Goal: Transaction & Acquisition: Purchase product/service

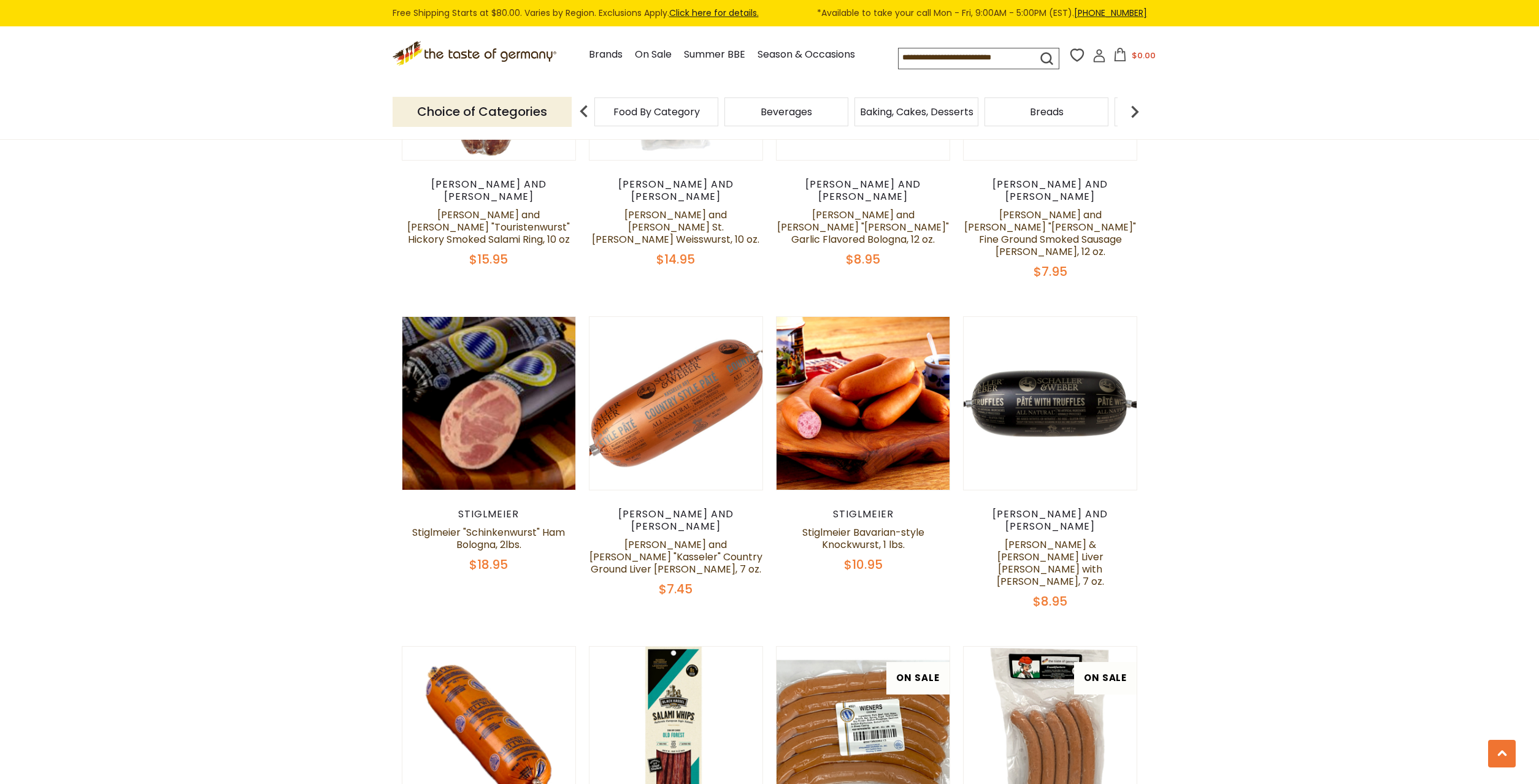
scroll to position [1688, 0]
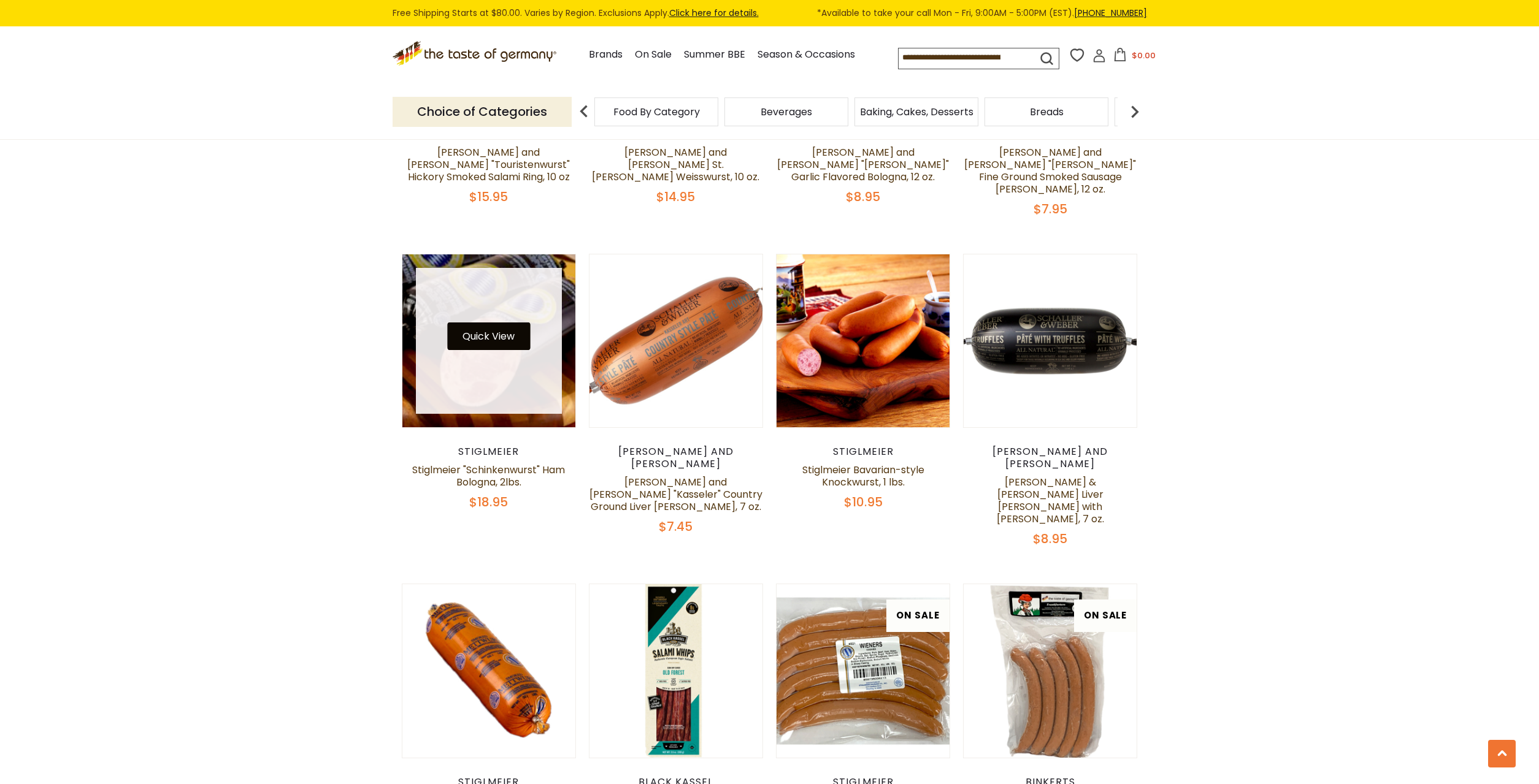
click at [491, 322] on button "Quick View" at bounding box center [488, 336] width 83 height 27
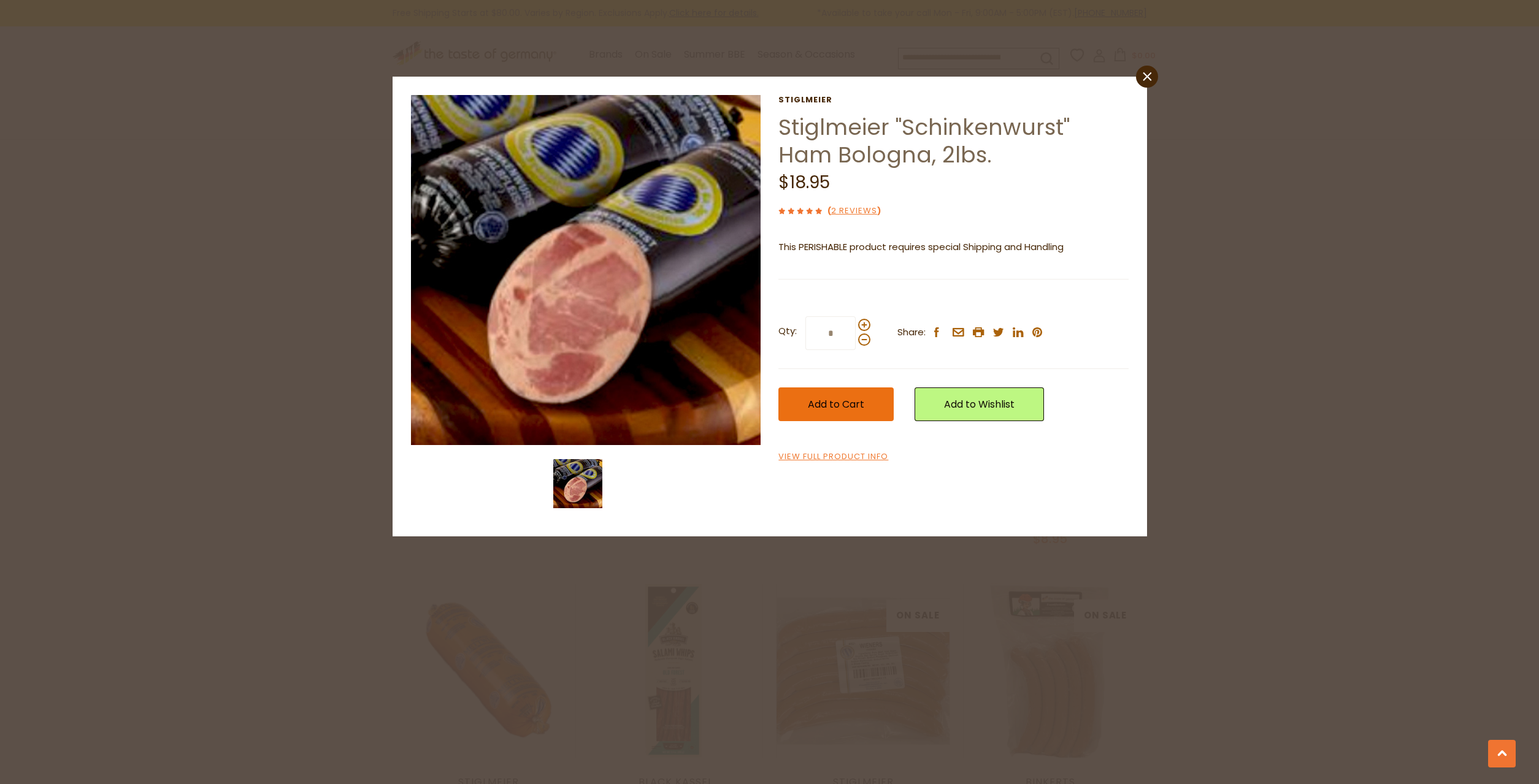
click at [842, 402] on span "Add to Cart" at bounding box center [836, 405] width 56 height 14
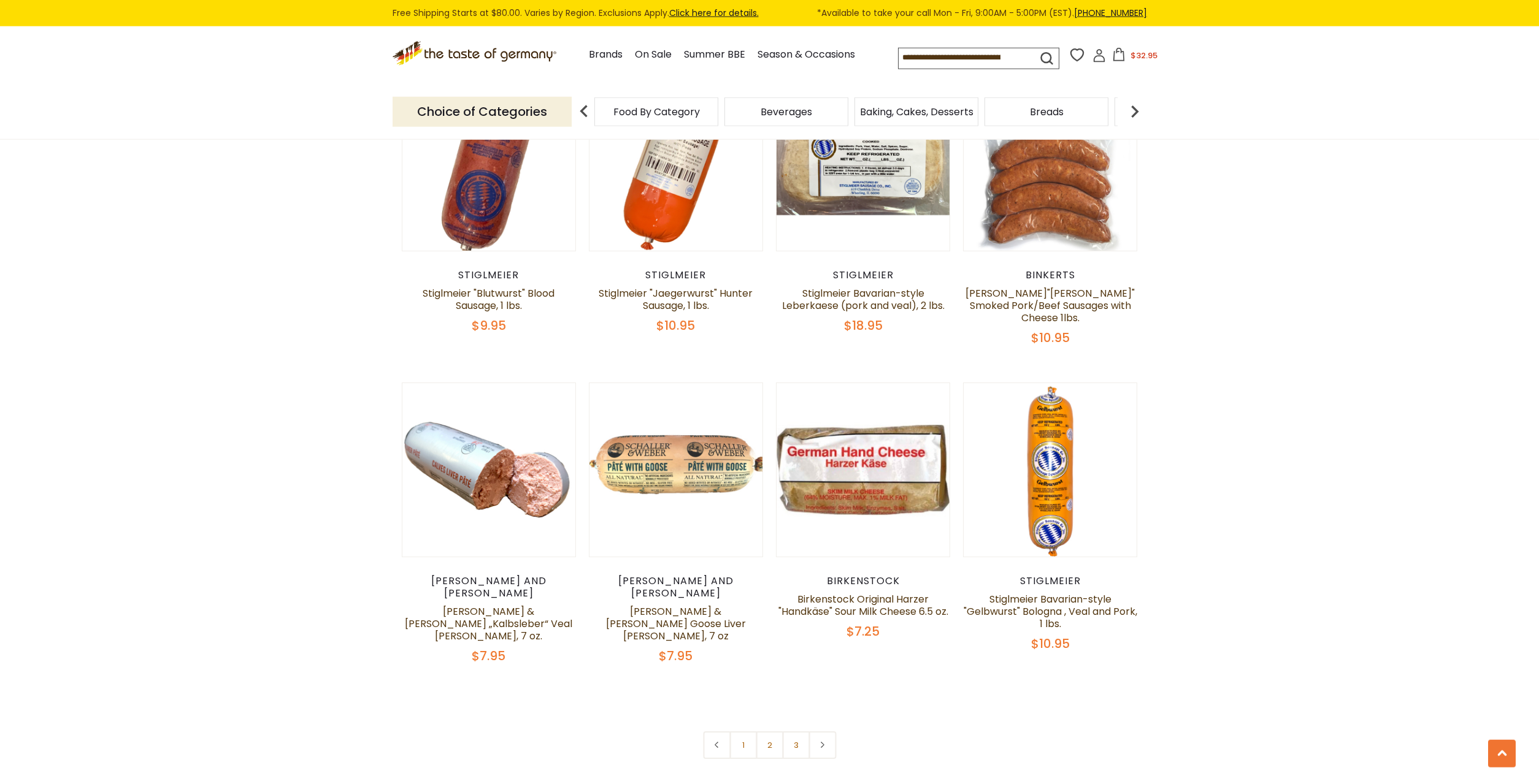
scroll to position [2814, 0]
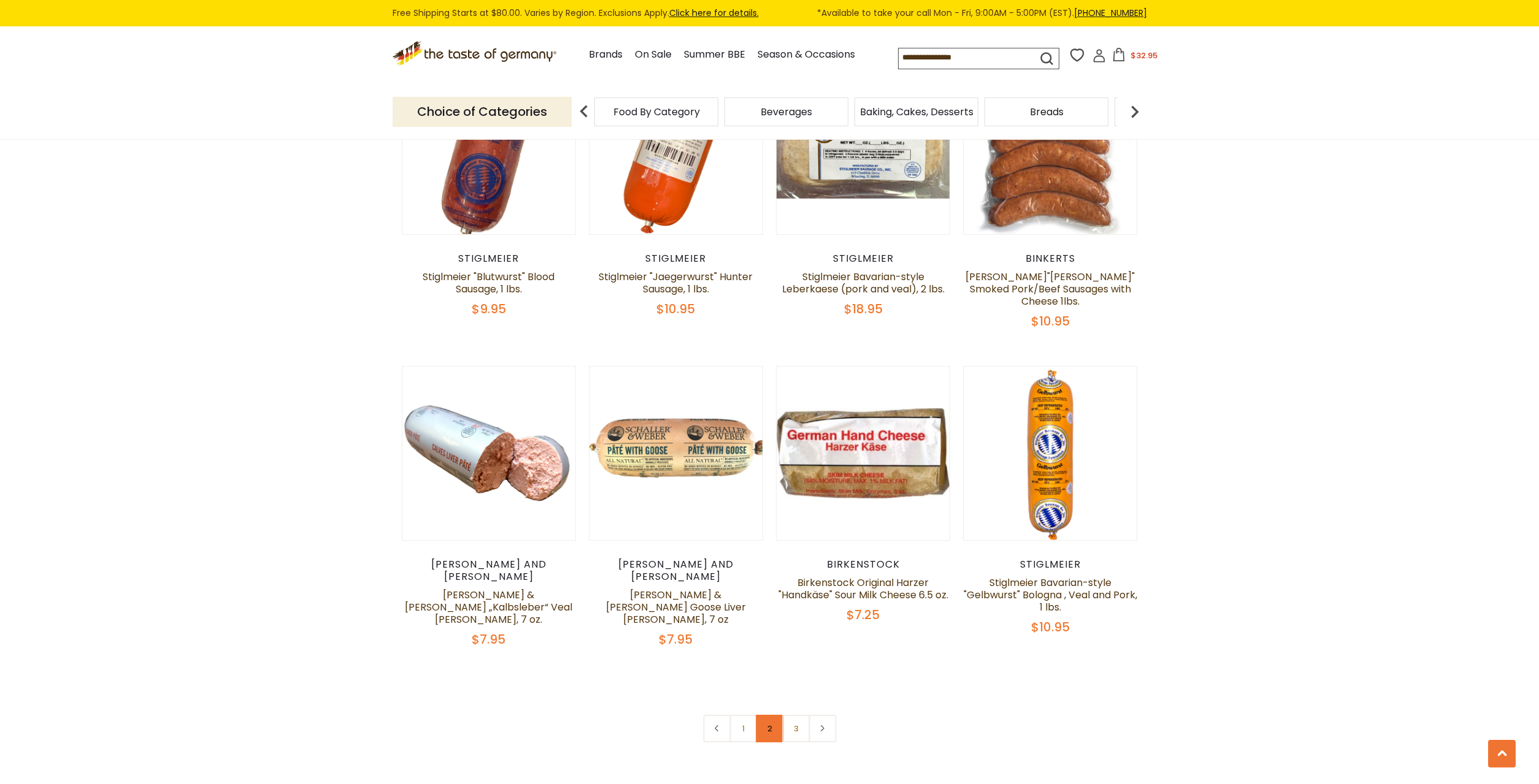
click at [773, 715] on link "2" at bounding box center [769, 728] width 27 height 27
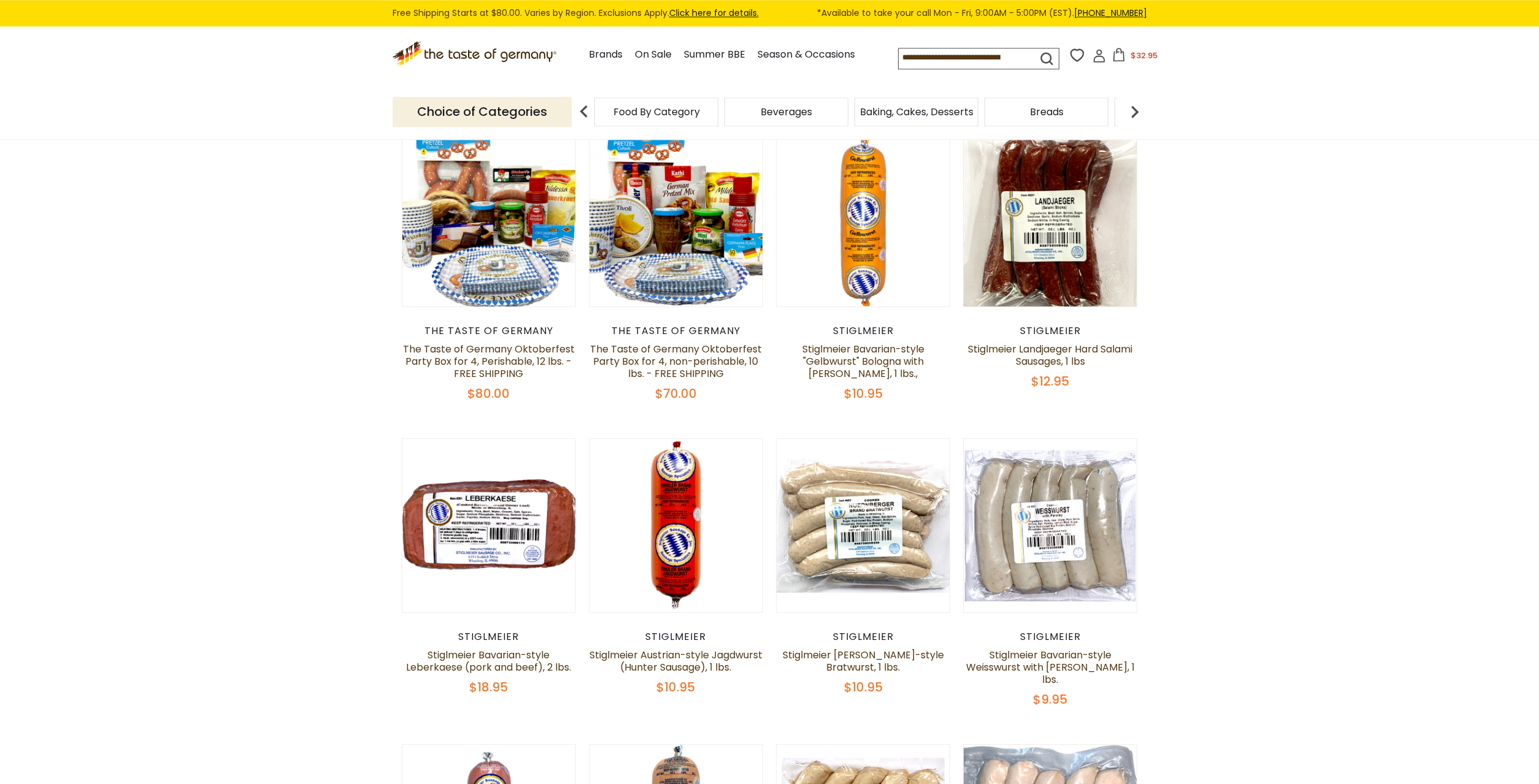
scroll to position [538, 0]
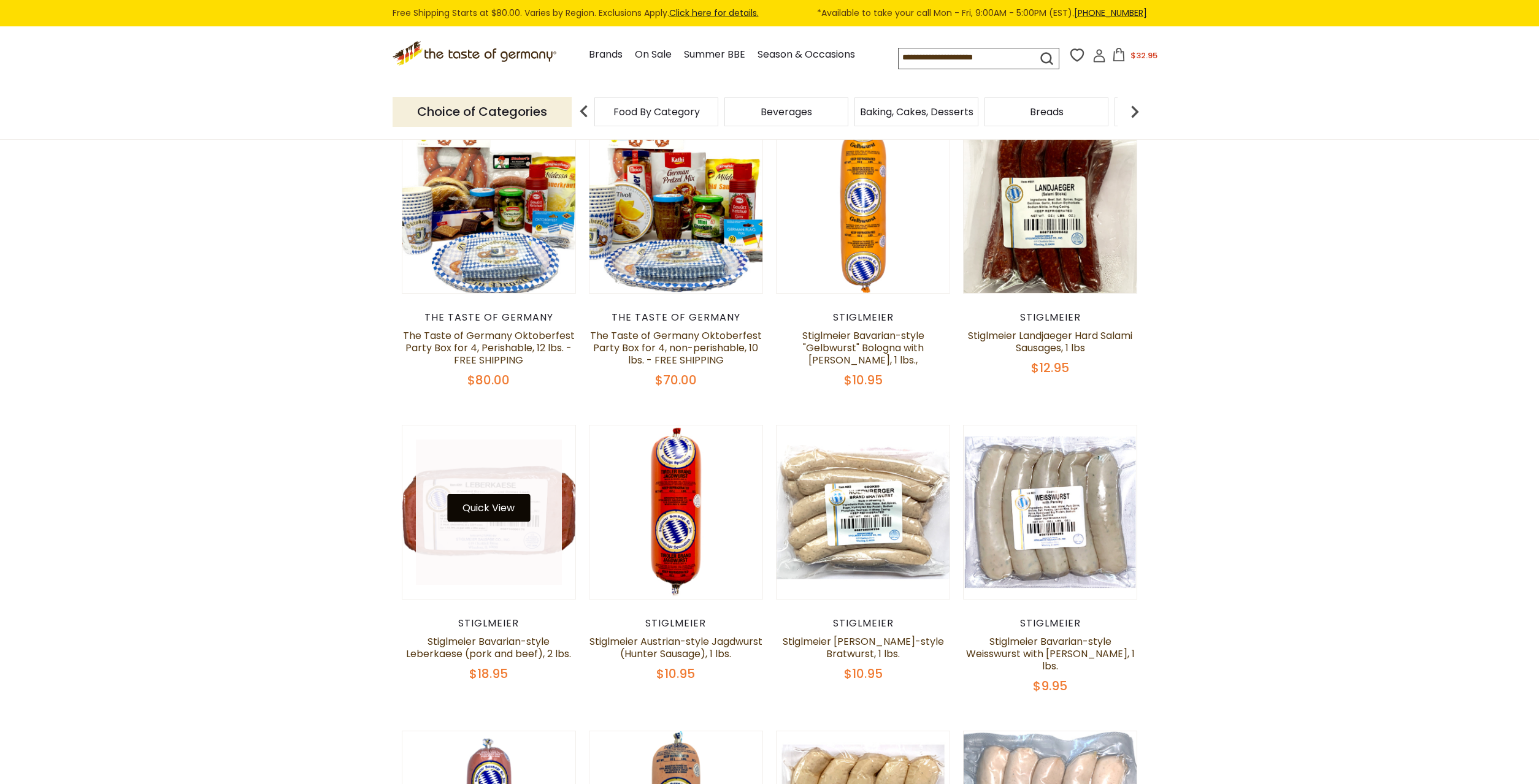
click at [500, 512] on button "Quick View" at bounding box center [488, 508] width 83 height 27
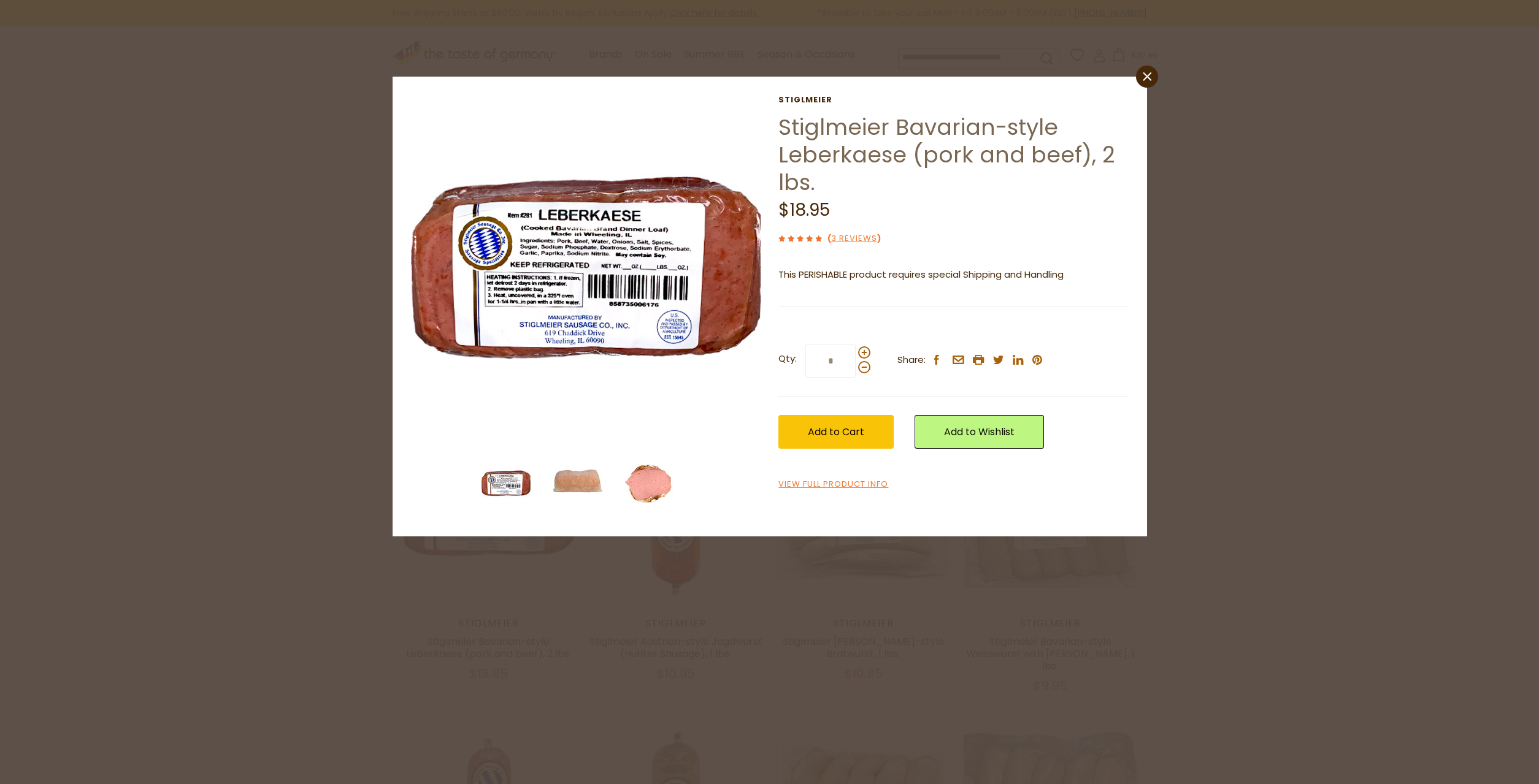
click at [643, 487] on img at bounding box center [649, 484] width 49 height 49
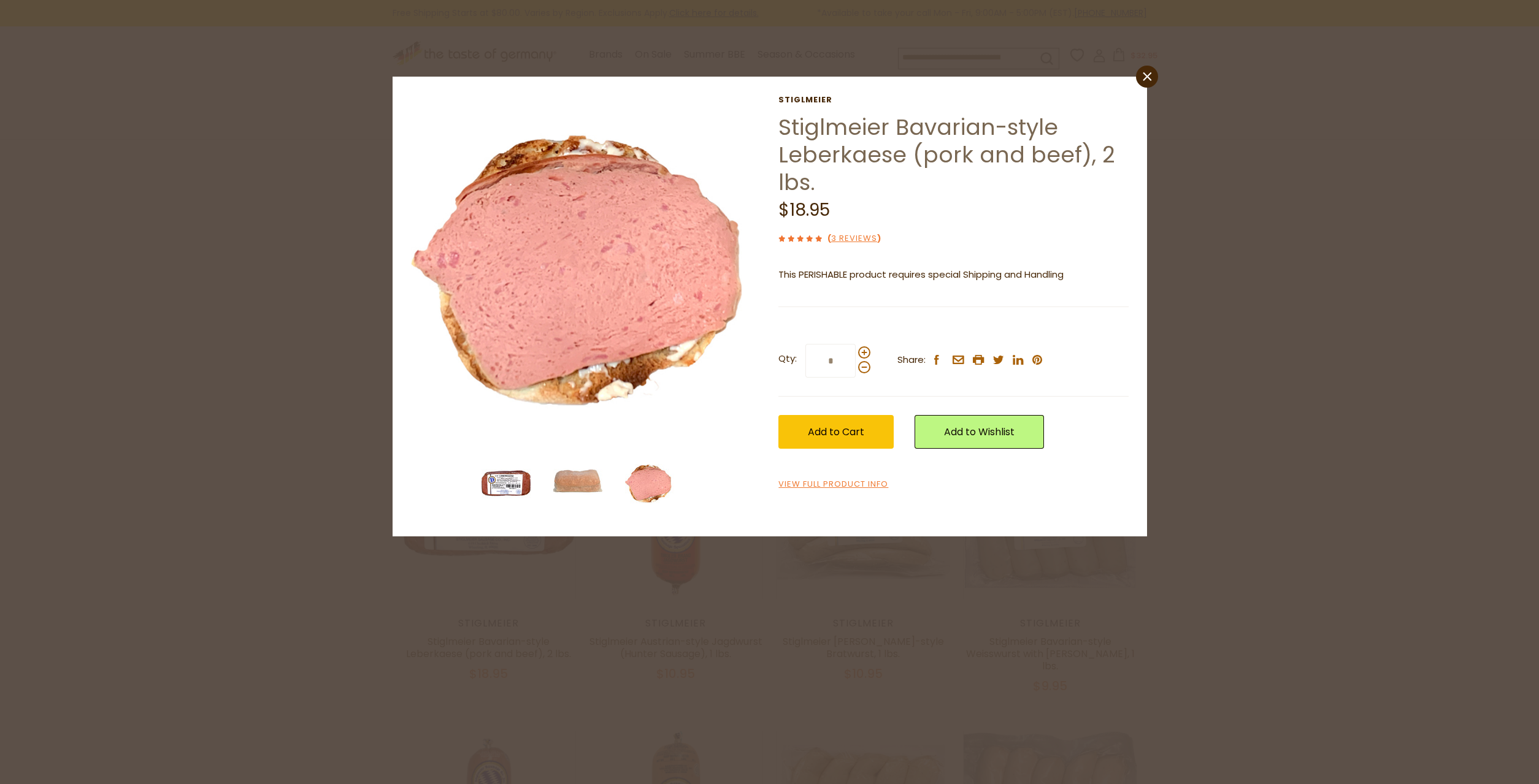
click at [518, 485] on img at bounding box center [506, 484] width 49 height 49
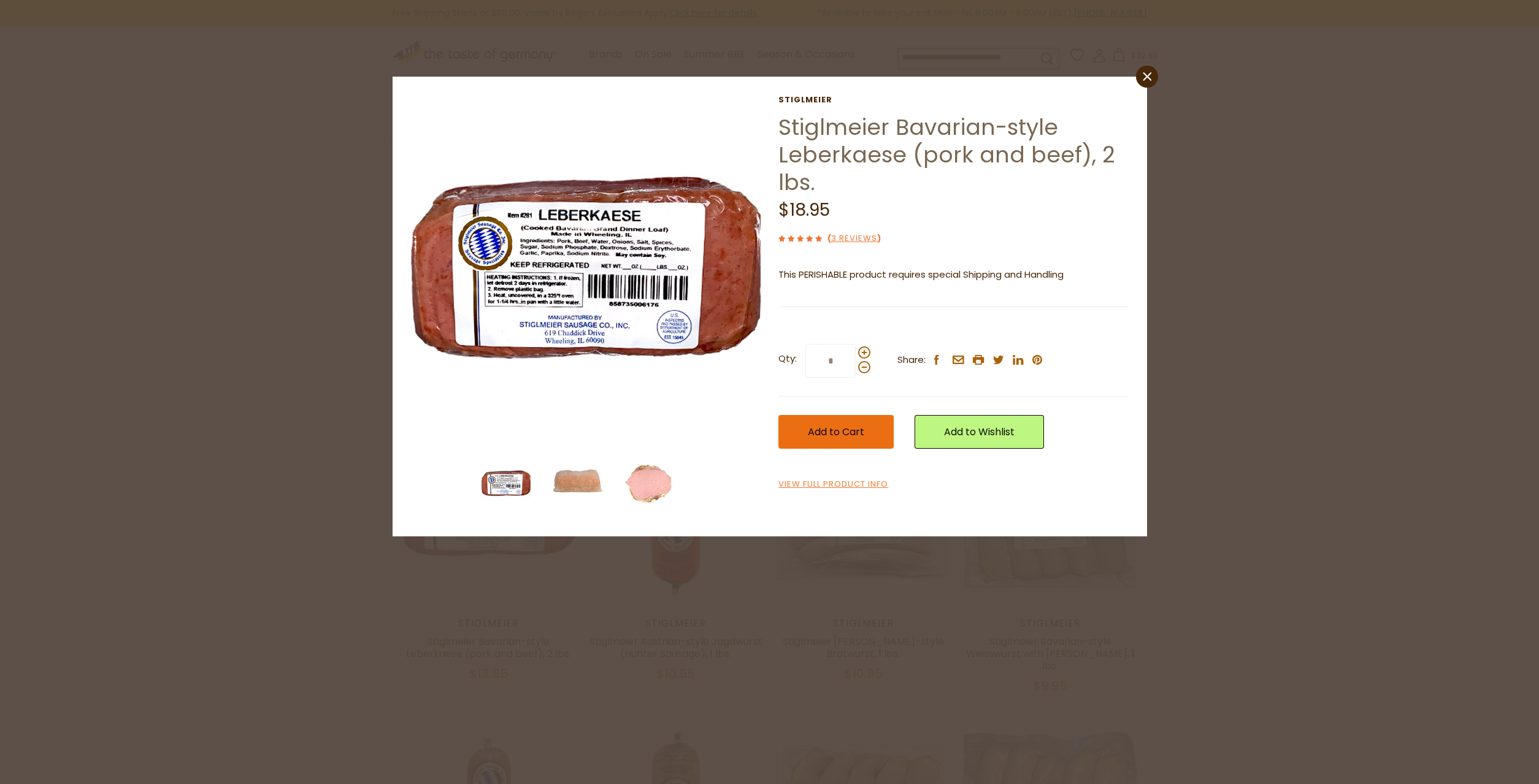
click at [841, 436] on span "Add to Cart" at bounding box center [836, 432] width 56 height 14
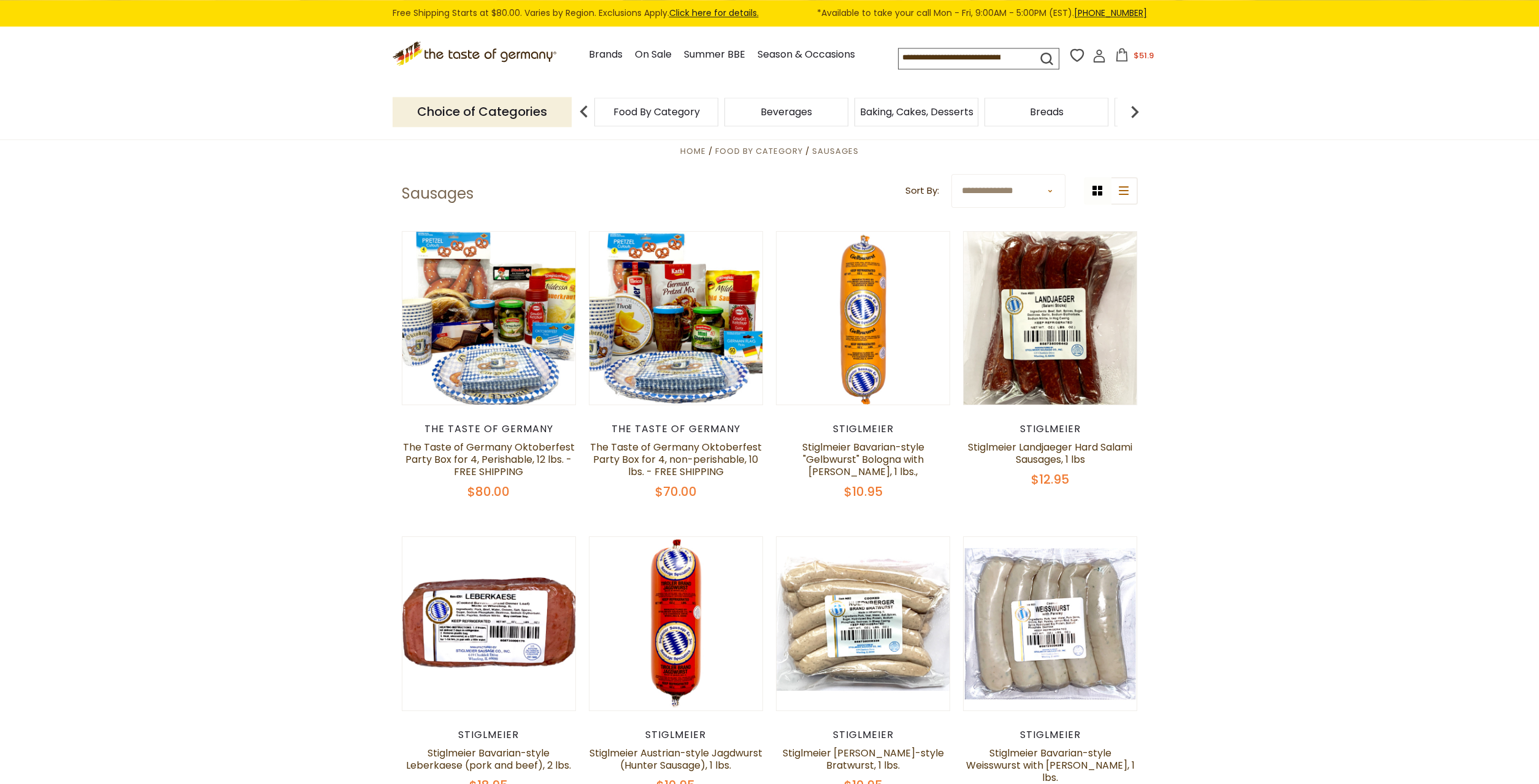
scroll to position [413, 0]
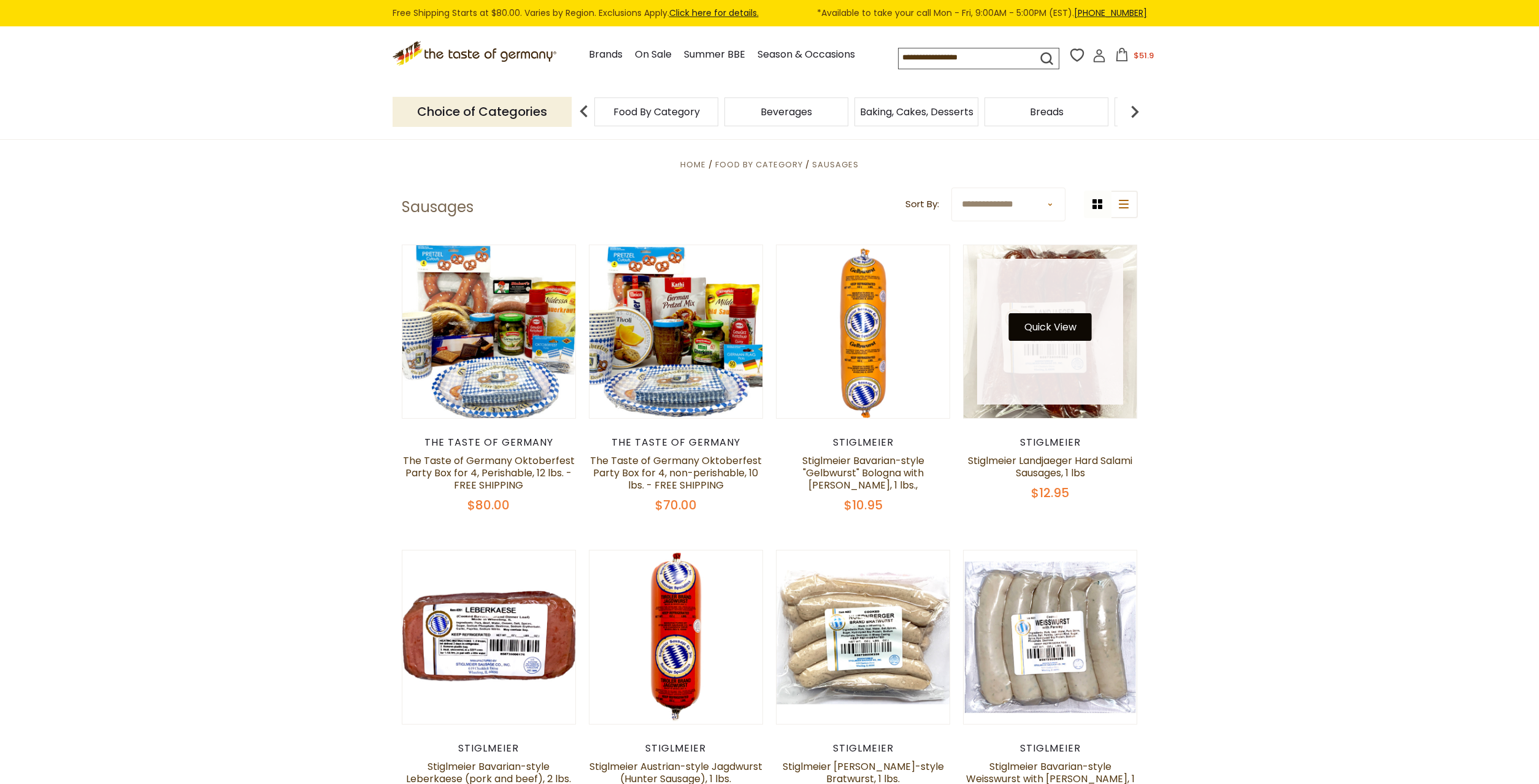
click at [1054, 332] on button "Quick View" at bounding box center [1051, 326] width 83 height 27
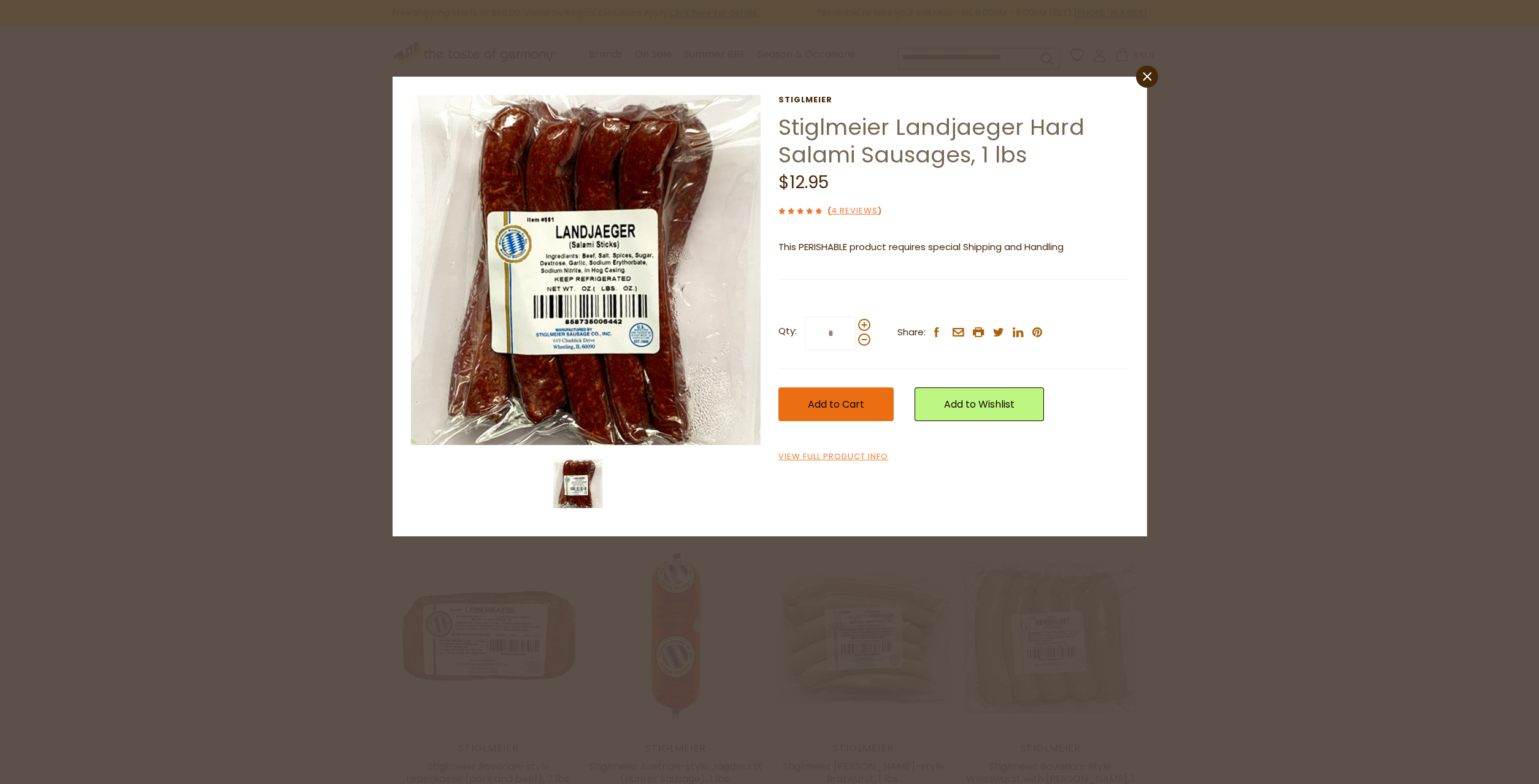
click at [849, 407] on span "Add to Cart" at bounding box center [836, 405] width 56 height 14
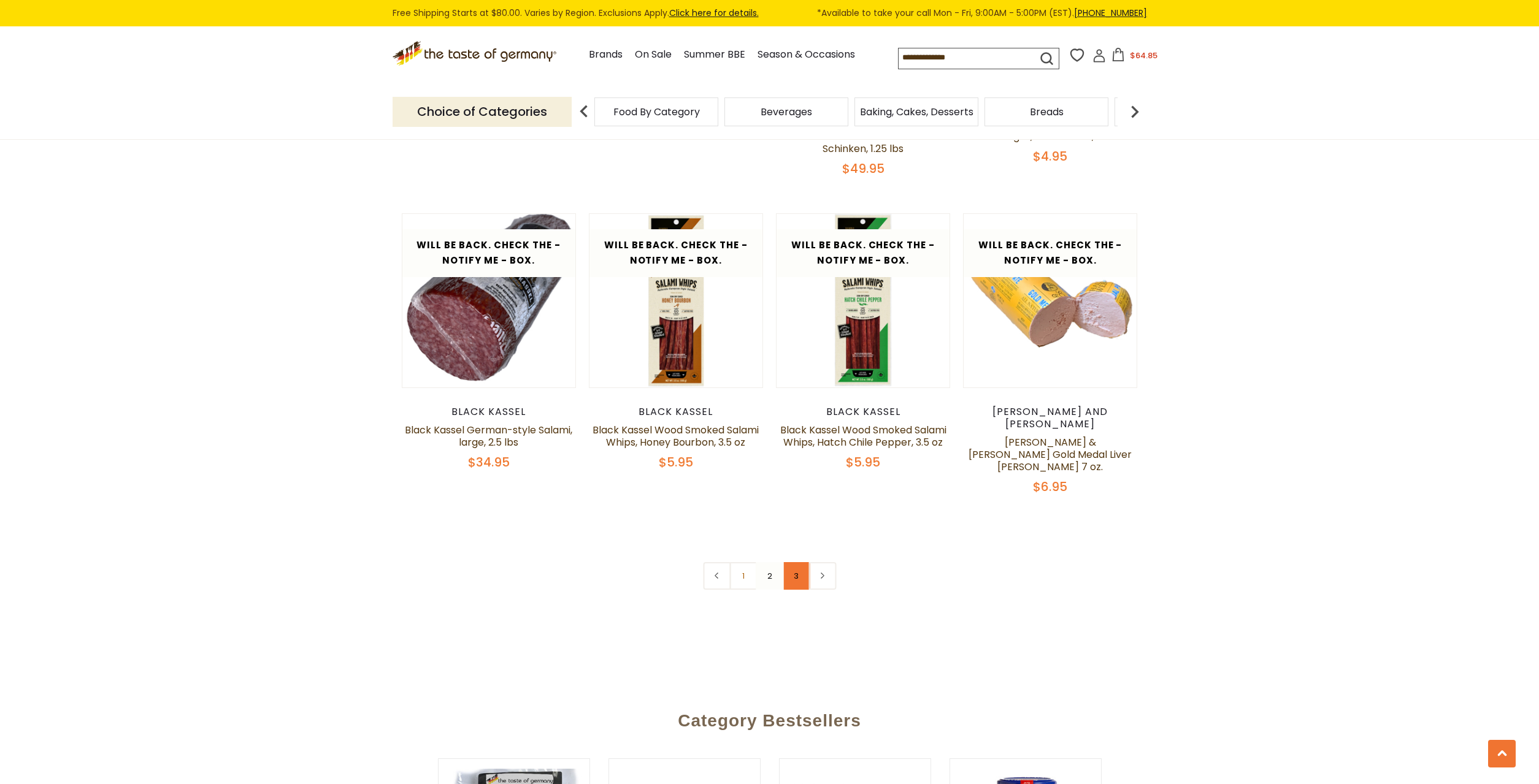
click at [793, 563] on link "3" at bounding box center [795, 576] width 27 height 27
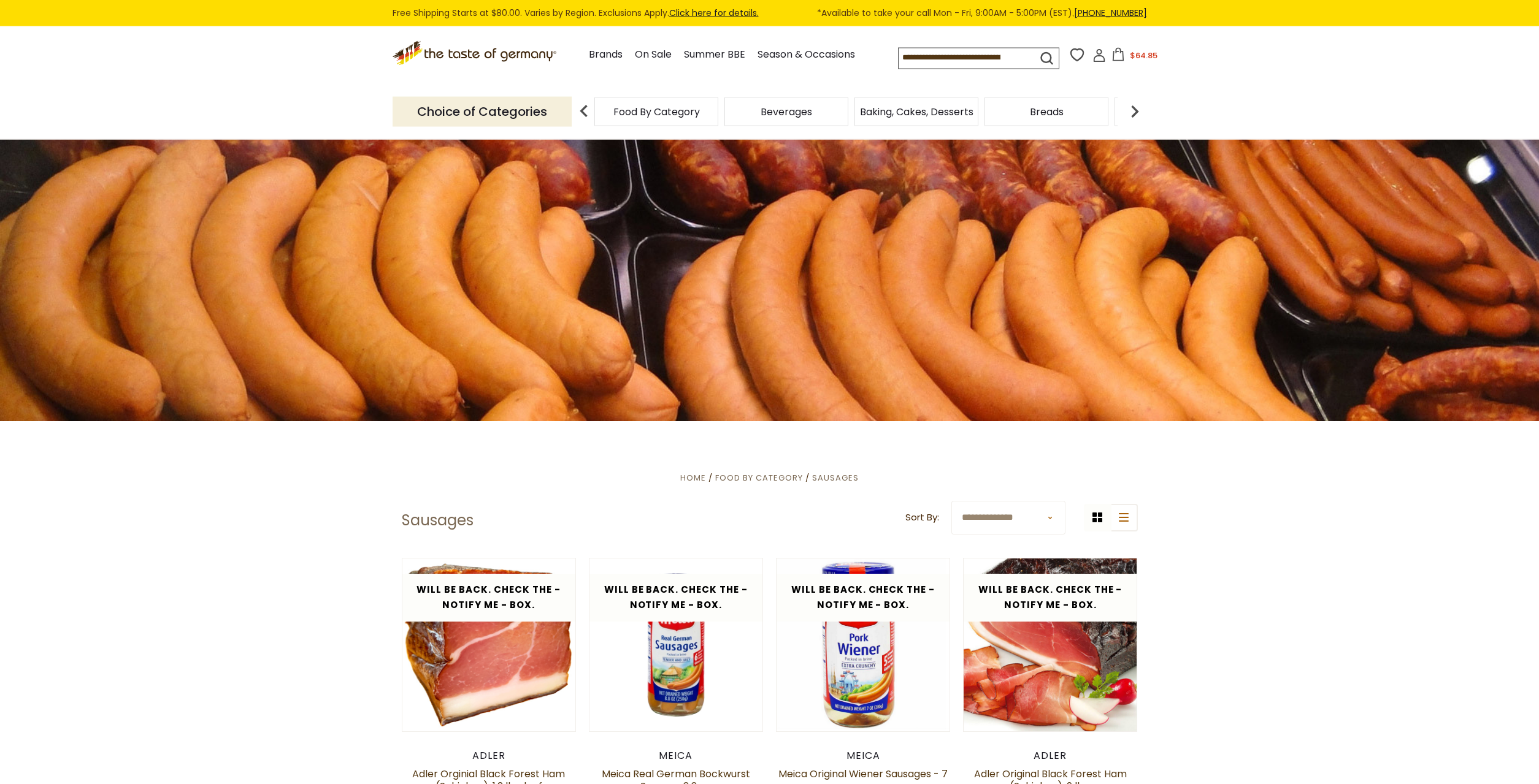
scroll to position [0, 0]
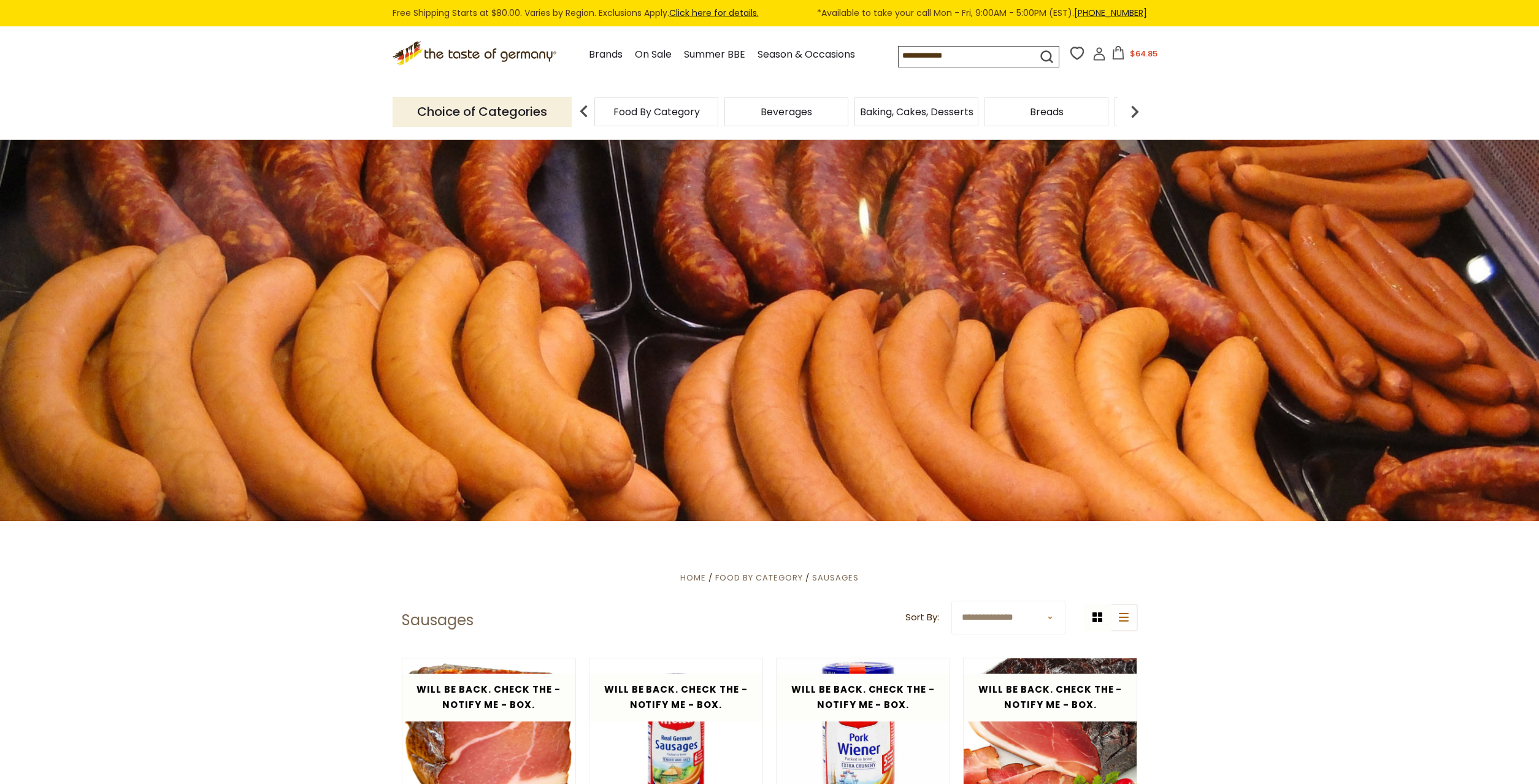
click at [1109, 48] on button "$64.85" at bounding box center [1134, 56] width 52 height 19
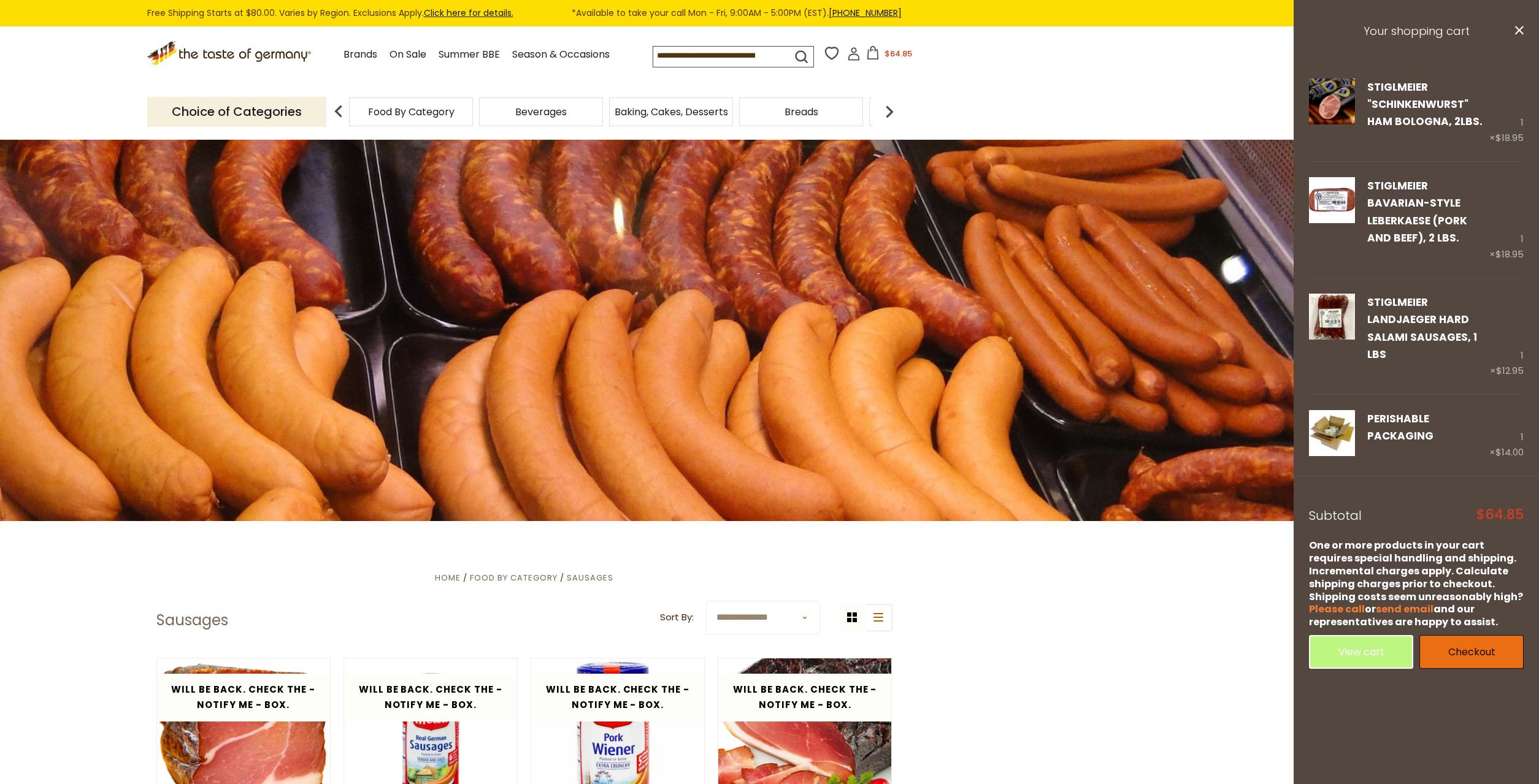
click at [1447, 635] on link "Checkout" at bounding box center [1471, 652] width 104 height 34
